Goal: Task Accomplishment & Management: Manage account settings

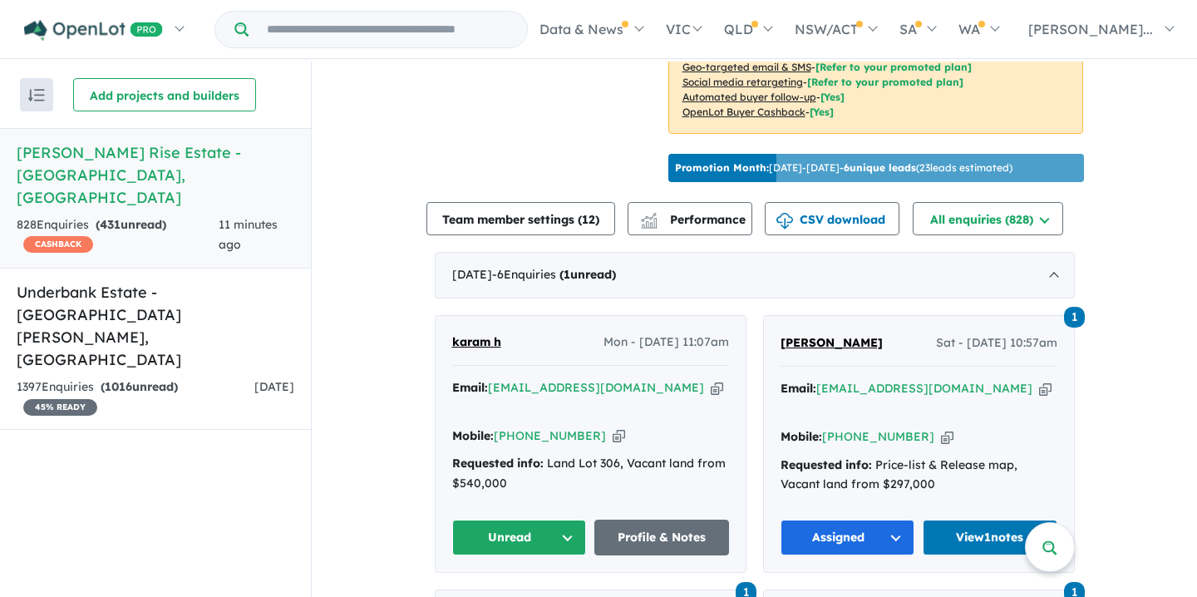
scroll to position [503, 0]
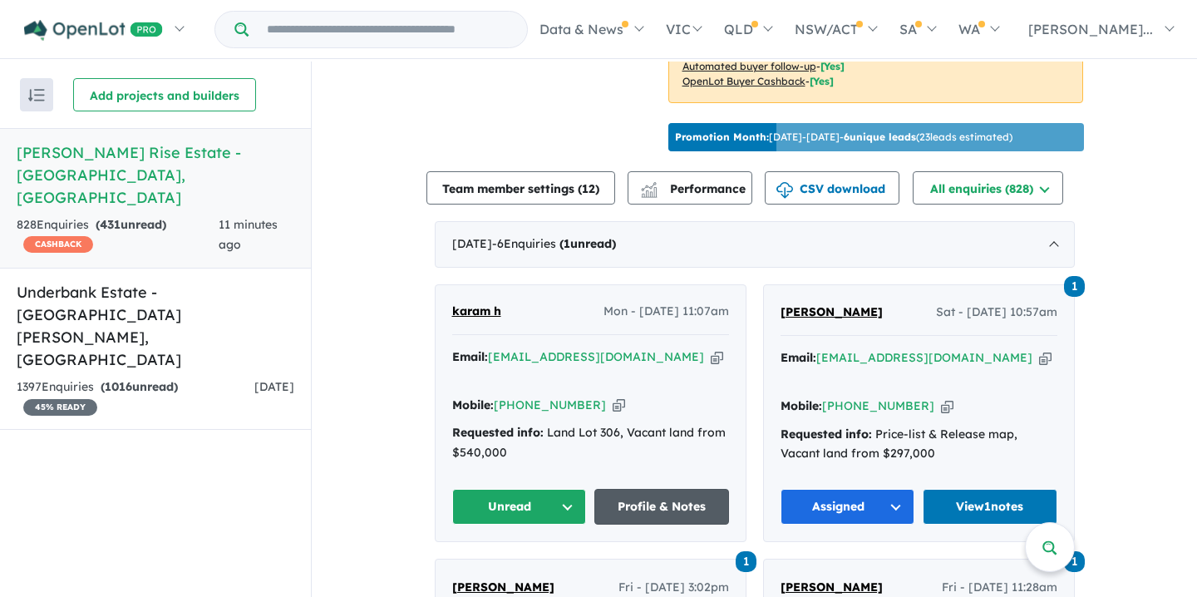
click at [639, 489] on link "Profile & Notes" at bounding box center [662, 507] width 135 height 36
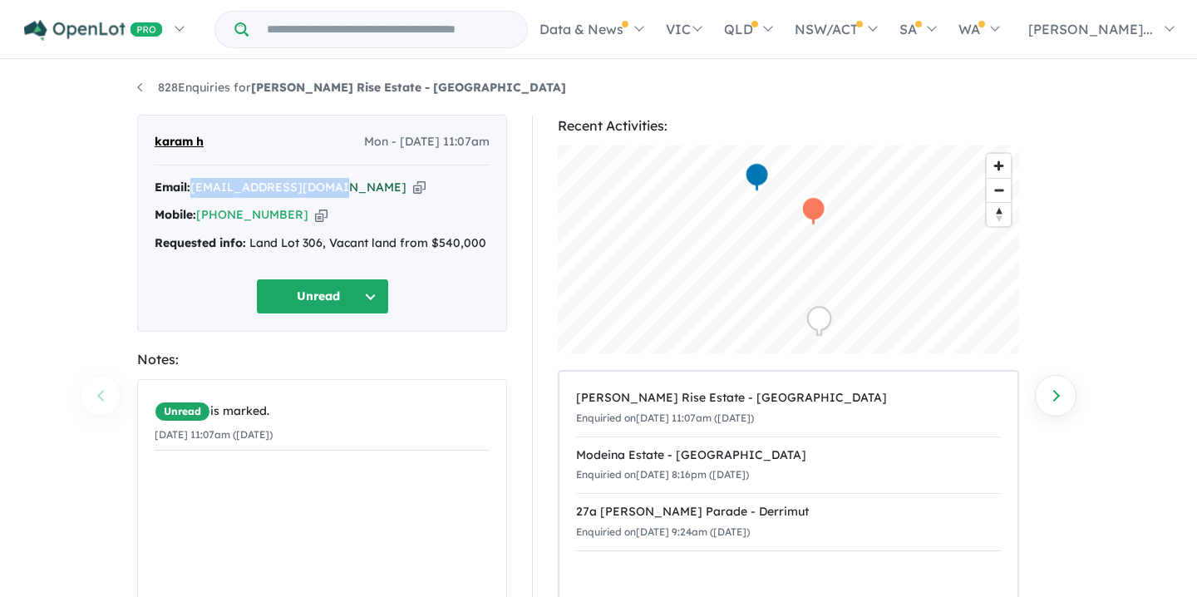
drag, startPoint x: 194, startPoint y: 190, endPoint x: 323, endPoint y: 188, distance: 129.7
click at [337, 193] on div "Email: [EMAIL_ADDRESS][DOMAIN_NAME] Copied!" at bounding box center [322, 188] width 335 height 20
copy a%20Taylors%20Rise%20Estate%20-%20Deanside"] "[EMAIL_ADDRESS][DOMAIN_NAME]"
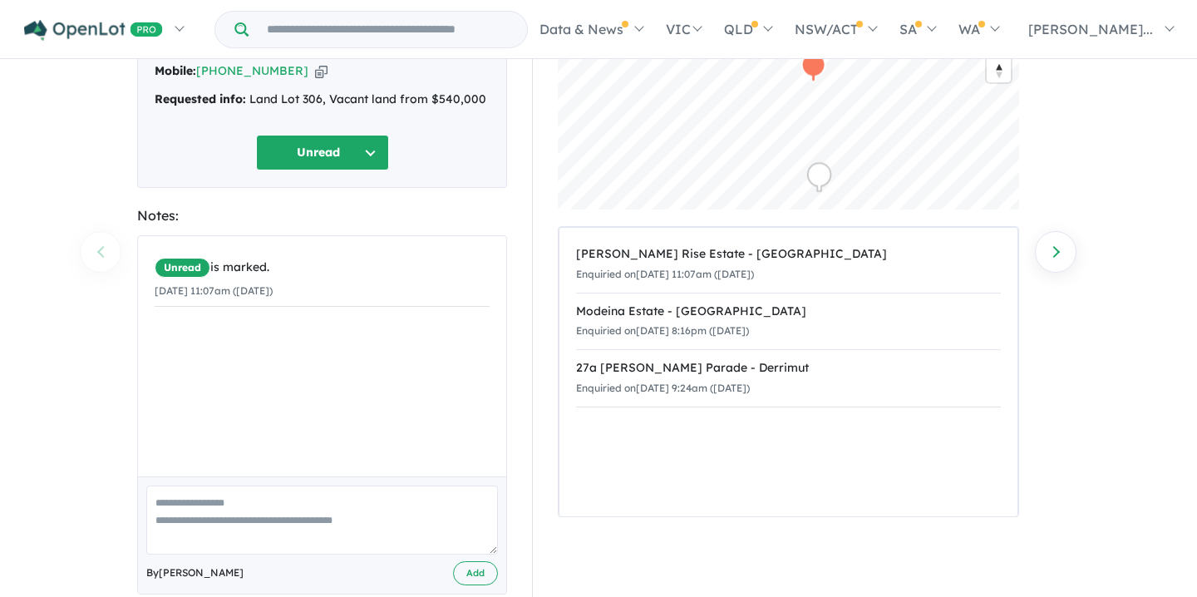
scroll to position [175, 0]
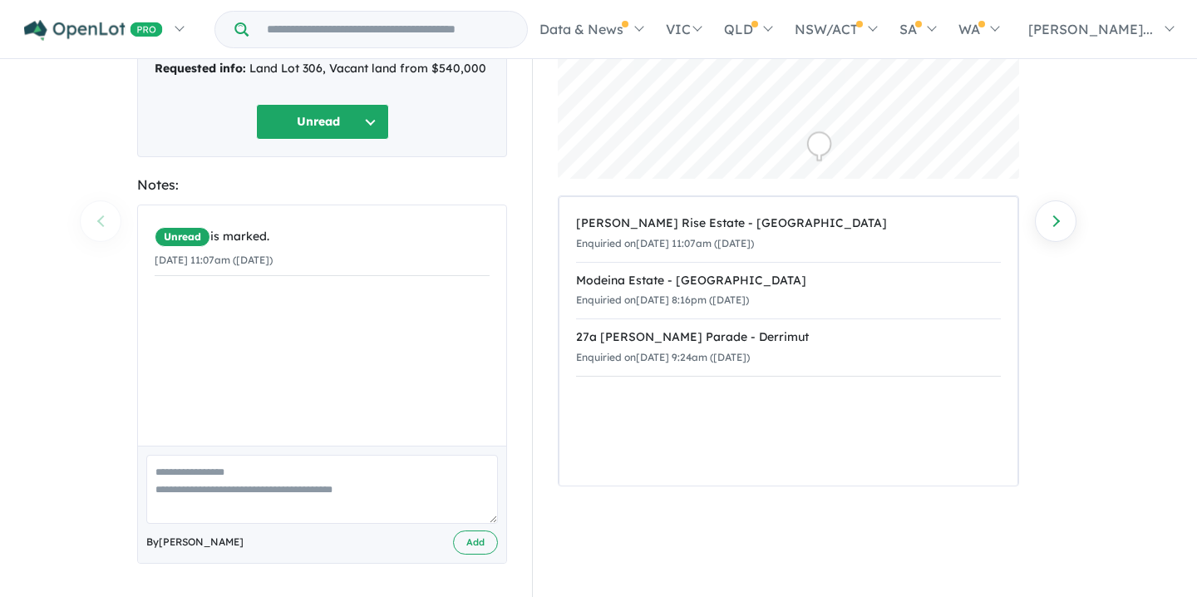
click at [157, 472] on textarea at bounding box center [322, 489] width 352 height 69
paste textarea "**********"
type textarea "**********"
click at [467, 542] on button "Add" at bounding box center [475, 543] width 45 height 24
click at [367, 118] on button "Unread" at bounding box center [322, 122] width 133 height 36
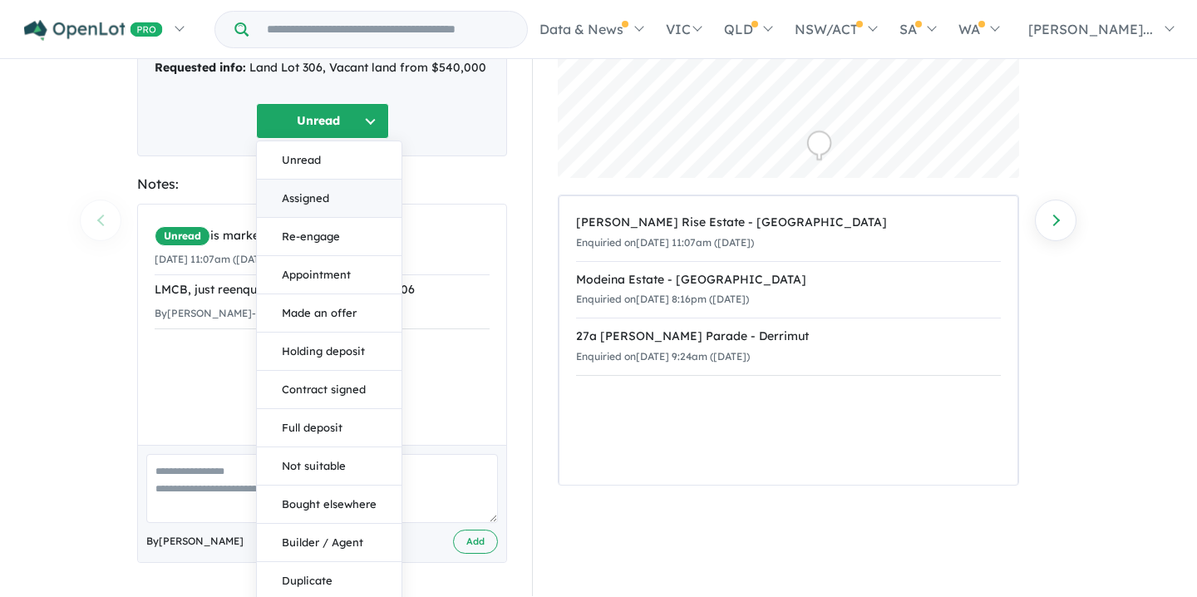
click at [299, 190] on button "Assigned" at bounding box center [329, 199] width 145 height 38
